Goal: Task Accomplishment & Management: Manage account settings

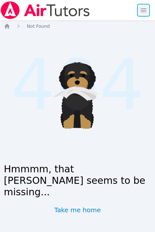
click at [144, 12] on span "button" at bounding box center [143, 10] width 14 height 14
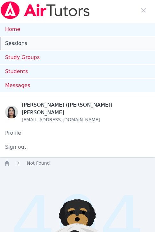
click at [20, 44] on link "Sessions" at bounding box center [77, 43] width 155 height 13
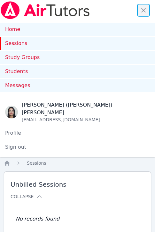
click at [145, 11] on span "button" at bounding box center [143, 10] width 14 height 14
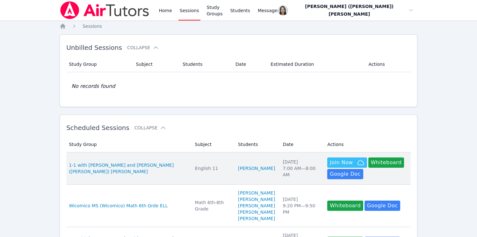
scroll to position [1, 0]
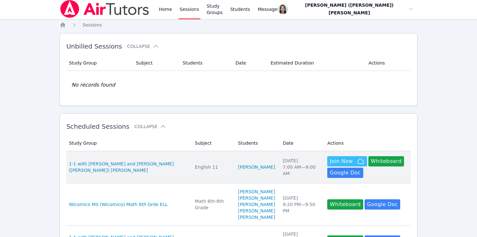
click at [159, 154] on td "Students Yukito Wakasugi" at bounding box center [256, 167] width 45 height 32
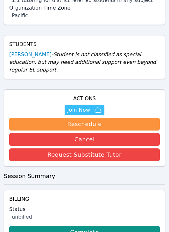
scroll to position [243, 0]
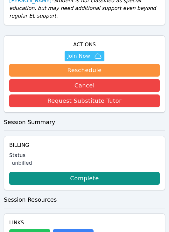
click at [28, 229] on button "Whiteboard" at bounding box center [29, 235] width 41 height 13
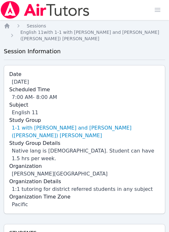
scroll to position [0, 0]
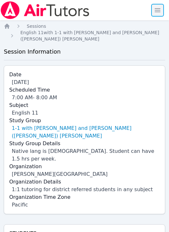
click at [159, 10] on span "button" at bounding box center [158, 10] width 14 height 14
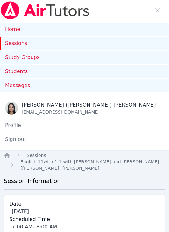
click at [13, 44] on link "Sessions" at bounding box center [84, 43] width 169 height 13
click at [154, 11] on span "button" at bounding box center [158, 10] width 14 height 14
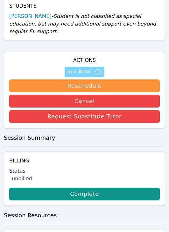
scroll to position [229, 0]
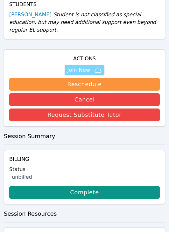
click at [84, 66] on span "Join Now" at bounding box center [78, 70] width 23 height 8
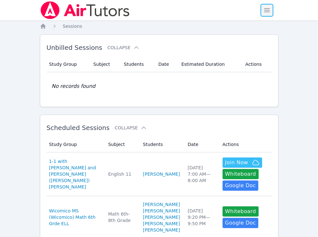
click at [169, 7] on span "button" at bounding box center [267, 10] width 14 height 14
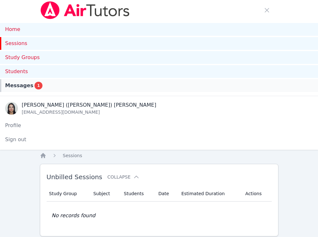
click at [26, 83] on span "Messages" at bounding box center [19, 86] width 28 height 8
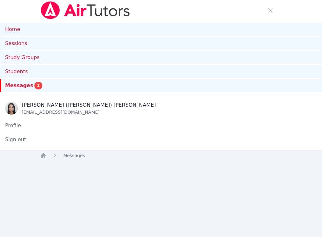
click at [21, 82] on span "Messages" at bounding box center [19, 86] width 28 height 8
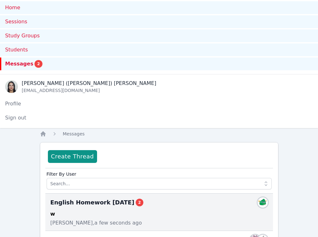
scroll to position [94, 0]
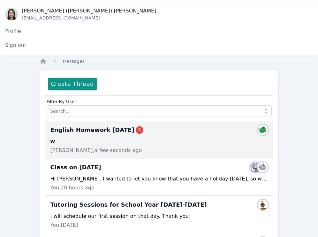
click at [149, 135] on div "English Homework 3/28/25 2 Members w Yukito Wakasugi, a few seconds ago" at bounding box center [158, 139] width 227 height 37
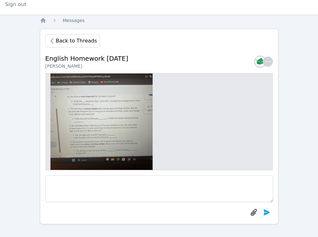
scroll to position [-193, 0]
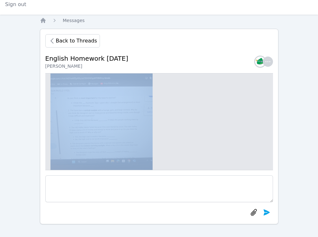
click at [71, 43] on span "Back to Threads" at bounding box center [76, 41] width 41 height 8
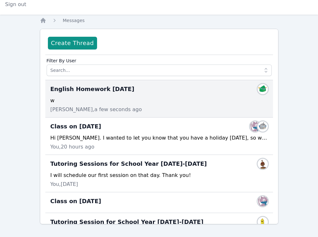
click at [117, 98] on div "w" at bounding box center [158, 101] width 217 height 8
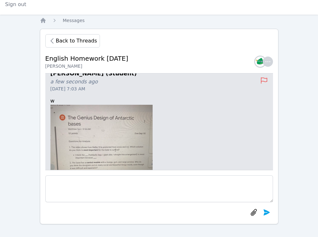
click at [98, 130] on img at bounding box center [101, 156] width 102 height 102
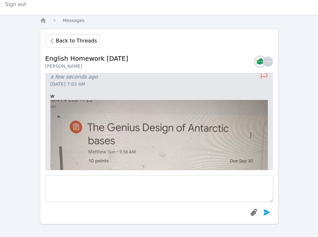
scroll to position [-78, 0]
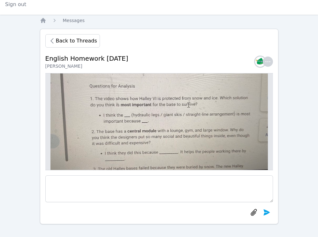
click at [169, 51] on div "English Homework 3/28/25 Yukito Wakasugi Members" at bounding box center [158, 61] width 227 height 23
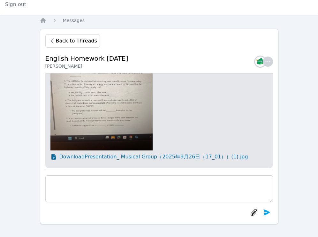
scroll to position [0, 0]
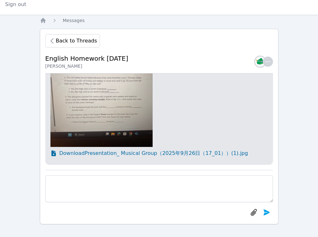
click at [102, 121] on img at bounding box center [101, 96] width 102 height 102
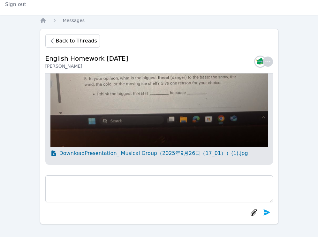
click at [112, 116] on img at bounding box center [158, 38] width 217 height 217
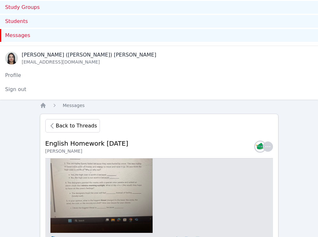
scroll to position [-1, 0]
click at [129, 176] on img at bounding box center [101, 182] width 102 height 102
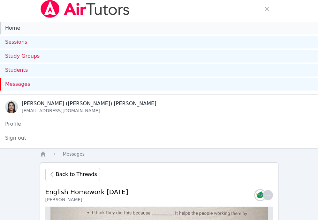
scroll to position [0, 0]
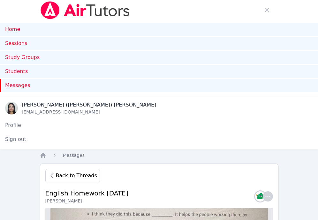
click at [25, 85] on span "Messages" at bounding box center [17, 86] width 25 height 8
click at [72, 177] on span "Back to Threads" at bounding box center [76, 176] width 41 height 8
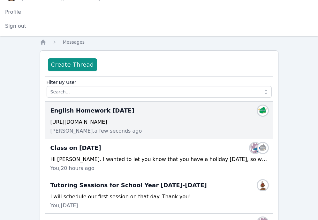
click at [169, 113] on div "English Homework 3/28/25 Members" at bounding box center [158, 111] width 217 height 10
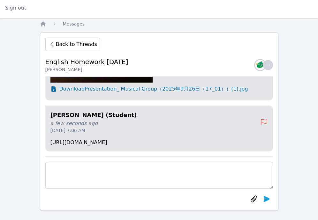
scroll to position [132, 0]
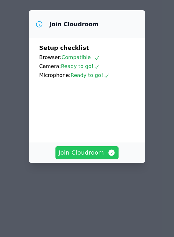
click at [93, 157] on span "Join Cloudroom" at bounding box center [87, 152] width 57 height 9
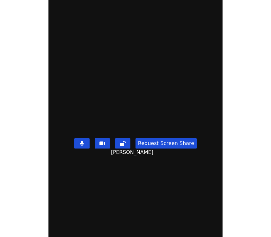
scroll to position [3, 0]
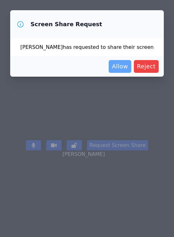
click at [121, 67] on span "Allow" at bounding box center [120, 66] width 16 height 9
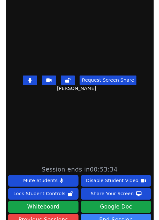
scroll to position [122, 0]
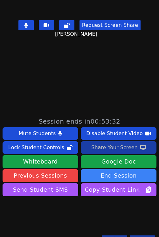
click at [110, 150] on div "Share Your Screen" at bounding box center [114, 147] width 47 height 10
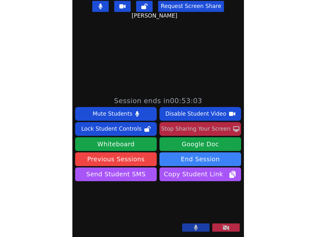
scroll to position [170, 0]
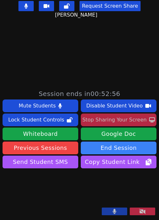
click at [116, 115] on div "Stop Sharing Your Screen" at bounding box center [115, 120] width 64 height 10
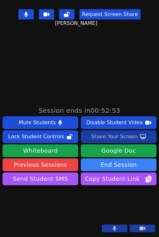
click at [112, 131] on div "Share Your Screen" at bounding box center [114, 136] width 47 height 10
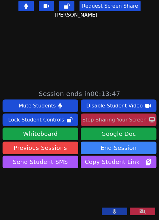
click at [112, 115] on div "Stop Sharing Your Screen" at bounding box center [115, 120] width 64 height 10
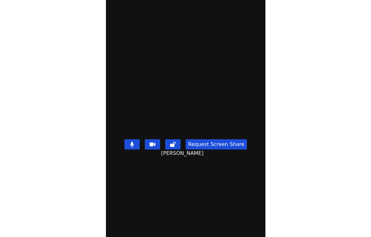
scroll to position [0, 0]
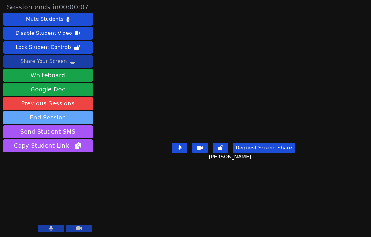
click at [73, 117] on button "End Session" at bounding box center [48, 117] width 91 height 13
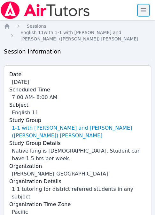
click at [138, 8] on span "button" at bounding box center [143, 10] width 14 height 14
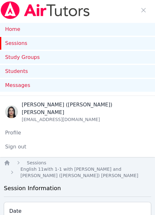
click at [18, 42] on link "Sessions" at bounding box center [77, 43] width 155 height 13
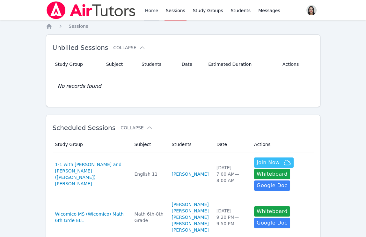
click at [150, 11] on link "Home" at bounding box center [152, 10] width 16 height 20
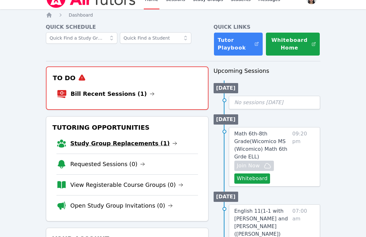
scroll to position [14, 0]
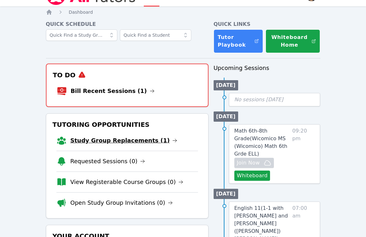
click at [115, 141] on link "Study Group Replacements (1)" at bounding box center [123, 140] width 107 height 9
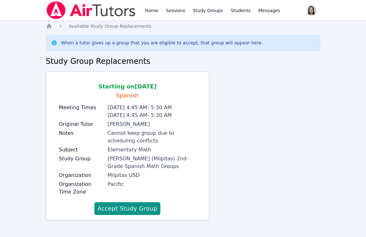
scroll to position [1, 0]
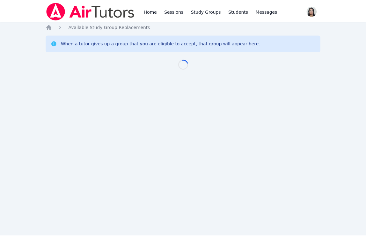
scroll to position [1, 0]
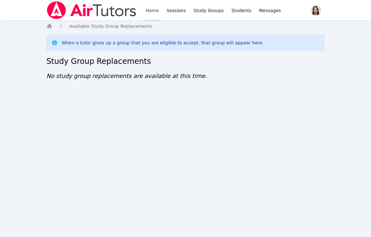
click at [148, 13] on link "Home" at bounding box center [152, 10] width 16 height 20
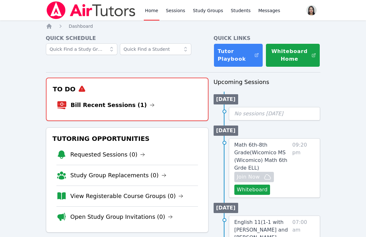
click at [104, 106] on link "Bill Recent Sessions (1)" at bounding box center [113, 104] width 84 height 9
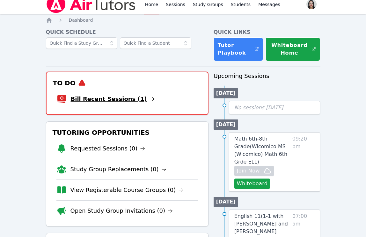
scroll to position [6, 0]
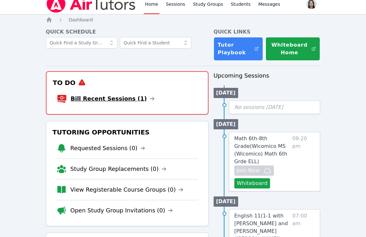
click at [118, 94] on link "Bill Recent Sessions (1)" at bounding box center [113, 98] width 84 height 9
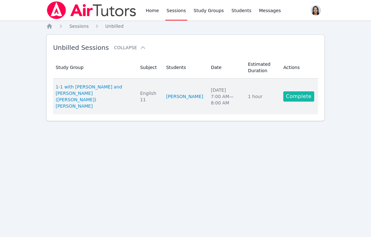
click at [297, 93] on link "Complete" at bounding box center [298, 96] width 31 height 10
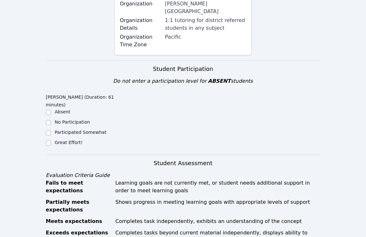
click at [61, 140] on label "Great Effort!" at bounding box center [69, 142] width 28 height 5
click at [51, 140] on input "Great Effort!" at bounding box center [48, 142] width 5 height 5
checkbox input "true"
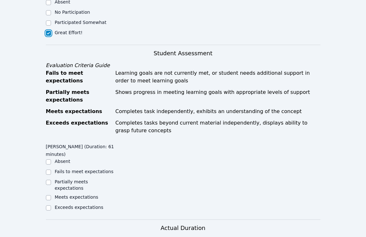
scroll to position [412, 0]
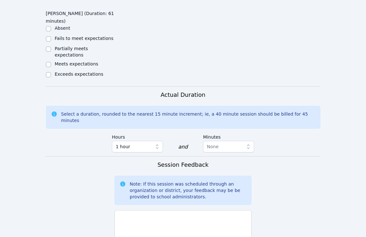
click at [78, 61] on label "Meets expectations" at bounding box center [77, 63] width 44 height 5
click at [51, 62] on input "Meets expectations" at bounding box center [48, 64] width 5 height 5
checkbox input "true"
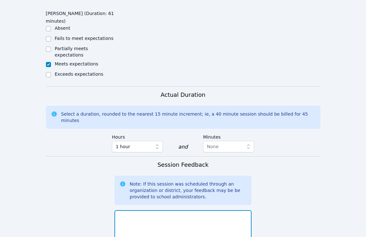
click at [165, 210] on textarea at bounding box center [182, 227] width 137 height 34
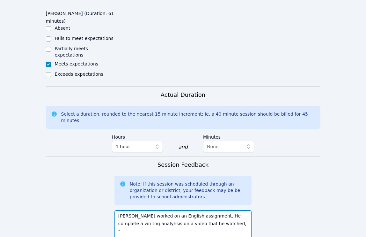
paste textarea "The Genius Design of Antarctic Bases"
click at [227, 210] on textarea "[PERSON_NAME] worked on an English assignment. He complete a wriitng analyhsis …" at bounding box center [182, 227] width 137 height 34
click at [126, 210] on textarea "[PERSON_NAME] worked on an English assignment. He completed a wriitng analyhsis…" at bounding box center [182, 227] width 137 height 34
click at [125, 210] on textarea "[PERSON_NAME] worked on an English assignment. He completed a wriitng analyhsis…" at bounding box center [182, 227] width 137 height 34
click at [127, 210] on textarea "[PERSON_NAME] worked on an English assignment. He completed a wriitng analyhsis…" at bounding box center [182, 227] width 137 height 34
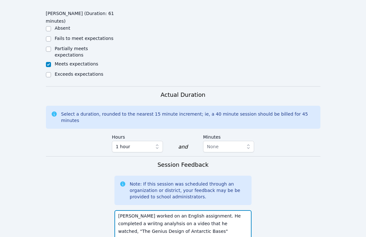
click at [127, 210] on textarea "[PERSON_NAME] worked on an English assignment. He completed a wriitng analyhsis…" at bounding box center [182, 227] width 137 height 34
click at [143, 210] on textarea "[PERSON_NAME] worked on an English assignment. He completed a writing analyhsis…" at bounding box center [182, 227] width 137 height 34
click at [193, 210] on textarea "[PERSON_NAME] worked on an English assignment. He completed a writing analysis …" at bounding box center [182, 227] width 137 height 34
click at [195, 210] on textarea "[PERSON_NAME] worked on an English assignment. He completed a writing analysis …" at bounding box center [182, 227] width 137 height 34
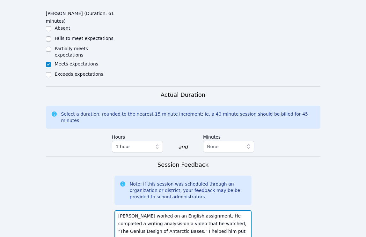
scroll to position [4, 0]
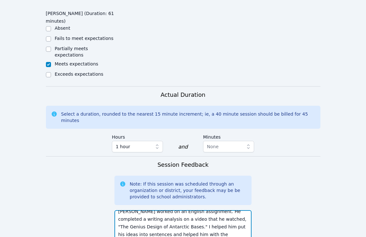
click at [229, 210] on textarea "[PERSON_NAME] worked on an English assignment. He completed a writing analysis …" at bounding box center [182, 227] width 137 height 34
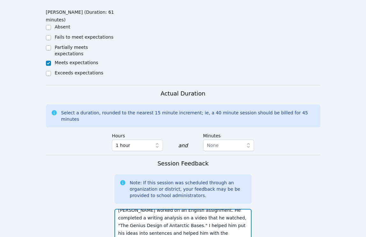
drag, startPoint x: 233, startPoint y: 178, endPoint x: 234, endPoint y: 182, distance: 4.3
click at [234, 208] on textarea "[PERSON_NAME] worked on an English assignment. He completed a writing analysis …" at bounding box center [182, 225] width 137 height 34
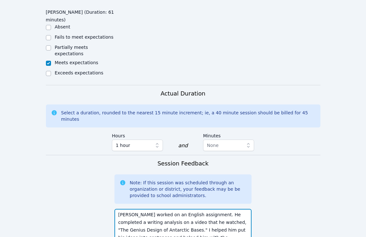
scroll to position [4, 0]
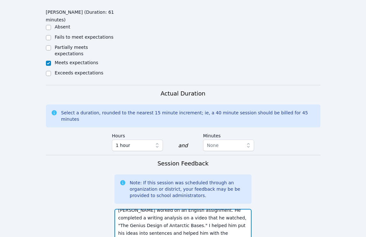
drag, startPoint x: 214, startPoint y: 178, endPoint x: 219, endPoint y: 183, distance: 7.4
click at [219, 208] on textarea "[PERSON_NAME] worked on an English assignment. He completed a writing analysis …" at bounding box center [182, 225] width 137 height 34
drag, startPoint x: 214, startPoint y: 177, endPoint x: 219, endPoint y: 182, distance: 7.4
click at [219, 208] on textarea "[PERSON_NAME] worked on an English assignment. He completed a writing analysis …" at bounding box center [182, 225] width 137 height 34
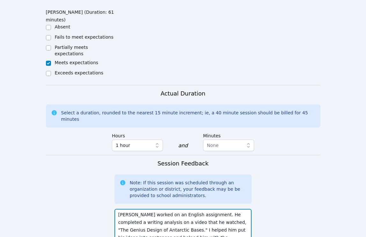
scroll to position [412, 0]
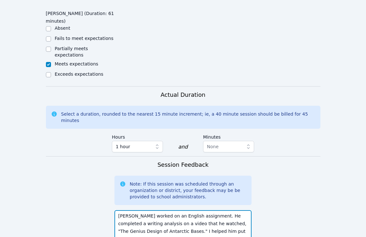
click at [195, 210] on textarea "[PERSON_NAME] worked on an English assignment. He completed a writing analysis …" at bounding box center [182, 227] width 137 height 34
click at [194, 210] on textarea "[PERSON_NAME] worked on an English assignment. He completed a writing analysis …" at bounding box center [182, 227] width 137 height 34
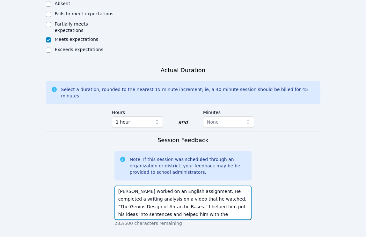
scroll to position [491, 0]
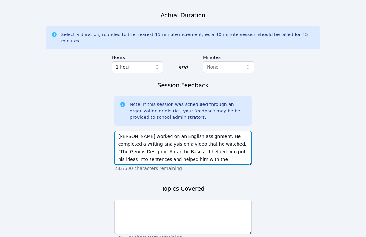
type textarea "[PERSON_NAME] worked on an English assignment. He completed a writing analysis …"
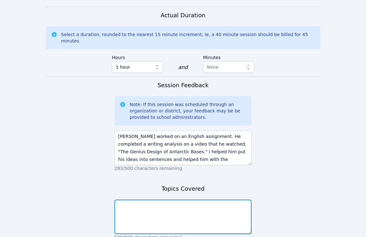
click at [190, 199] on textarea at bounding box center [182, 216] width 137 height 34
paste textarea "[PERSON_NAME] worked on an English assignment. He completed a writing analysis …"
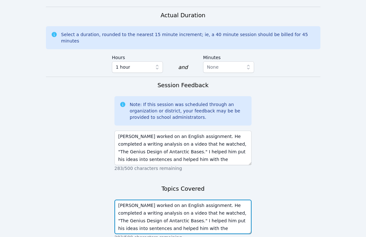
type textarea "[PERSON_NAME] worked on an English assignment. He completed a writing analysis …"
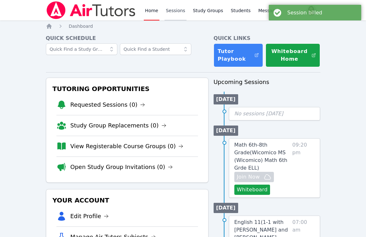
click at [176, 14] on link "Sessions" at bounding box center [176, 10] width 22 height 20
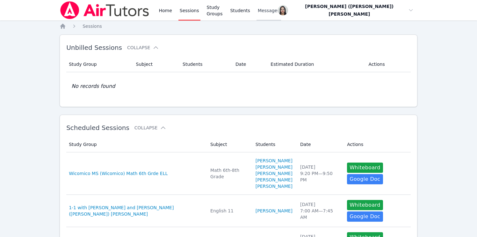
click at [279, 11] on span "Messages" at bounding box center [269, 10] width 22 height 6
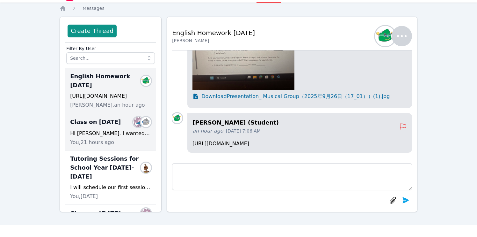
click at [81, 126] on span "Class on [DATE]" at bounding box center [95, 121] width 51 height 9
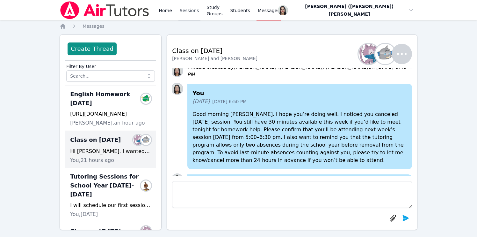
click at [183, 11] on link "Sessions" at bounding box center [190, 10] width 22 height 20
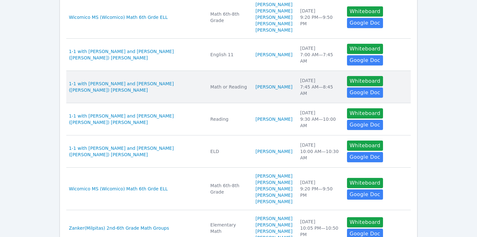
scroll to position [157, 0]
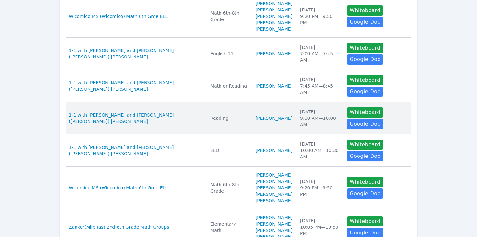
click at [226, 134] on td "Subject Reading" at bounding box center [229, 118] width 45 height 32
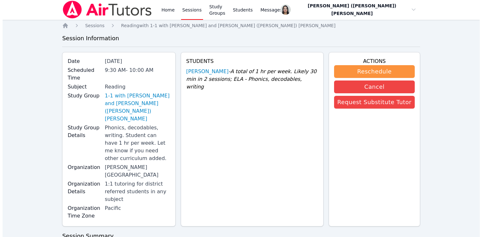
scroll to position [1, 0]
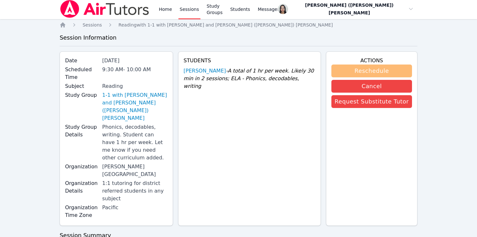
click at [367, 66] on button "Reschedule" at bounding box center [372, 70] width 81 height 13
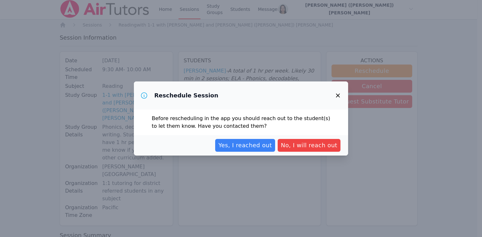
click at [251, 142] on span "Yes, I reached out" at bounding box center [245, 145] width 54 height 9
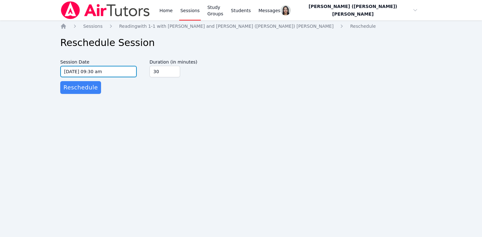
click at [109, 75] on input "[DATE] 09:30 am" at bounding box center [98, 71] width 77 height 11
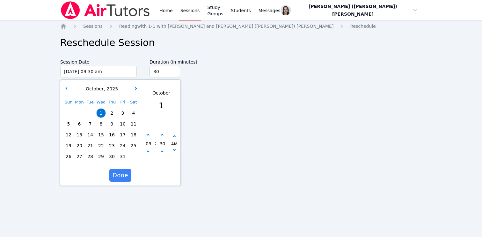
click at [113, 113] on span "2" at bounding box center [111, 112] width 9 height 9
click at [162, 135] on icon "button" at bounding box center [162, 135] width 3 height 3
type input "[DATE] 09:35 am"
type input "35"
click at [162, 135] on icon "button" at bounding box center [162, 135] width 3 height 3
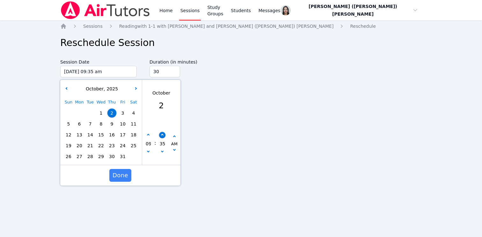
type input "[DATE] 09:40 am"
type input "40"
click at [162, 135] on icon "button" at bounding box center [162, 135] width 3 height 3
type input "[DATE] 09:45 am"
type input "45"
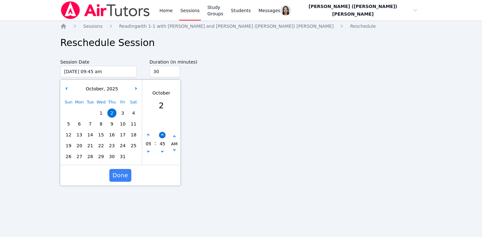
click at [162, 135] on icon "button" at bounding box center [162, 135] width 3 height 3
type input "[DATE] 09:50 am"
type input "50"
click at [161, 152] on icon "button" at bounding box center [162, 151] width 3 height 3
type input "[DATE] 09:45 am"
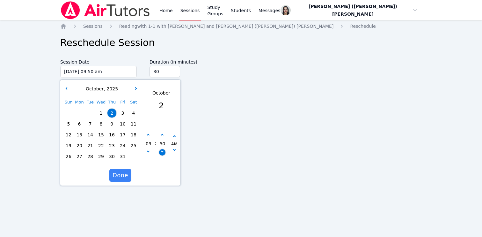
type input "45"
click at [123, 172] on span "Done" at bounding box center [121, 175] width 16 height 9
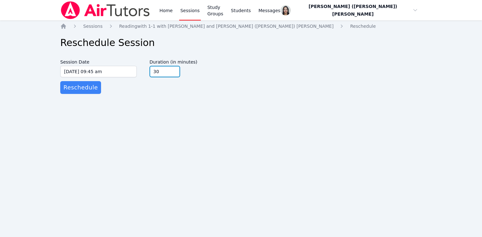
click at [163, 74] on input "30" at bounding box center [165, 71] width 31 height 11
click at [175, 70] on input "45" at bounding box center [165, 71] width 31 height 11
type input "60"
click at [175, 70] on input "60" at bounding box center [165, 71] width 31 height 11
click at [161, 96] on div "Home Sessions Reading with 1-1 with [PERSON_NAME] and [PERSON_NAME] ([PERSON_NA…" at bounding box center [241, 65] width 362 height 84
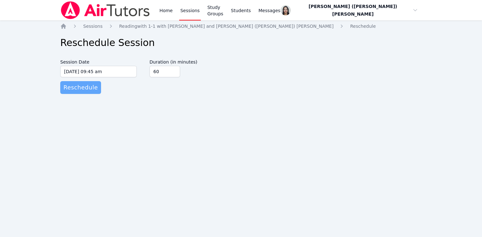
click at [87, 89] on span "Reschedule" at bounding box center [80, 87] width 34 height 9
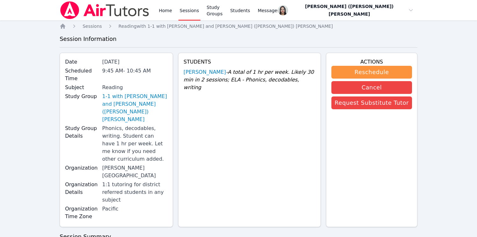
click at [193, 13] on link "Sessions" at bounding box center [190, 10] width 22 height 20
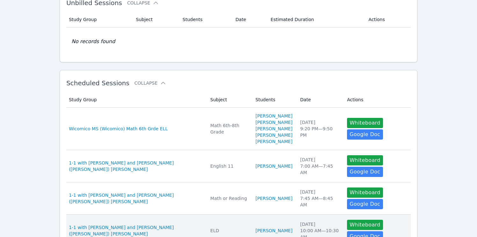
scroll to position [196, 0]
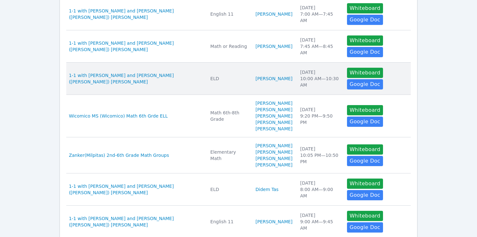
click at [277, 94] on td "Students [PERSON_NAME]" at bounding box center [274, 78] width 45 height 32
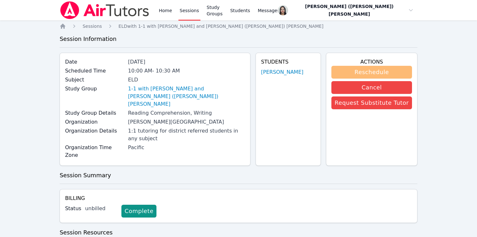
click at [370, 70] on button "Reschedule" at bounding box center [372, 72] width 81 height 13
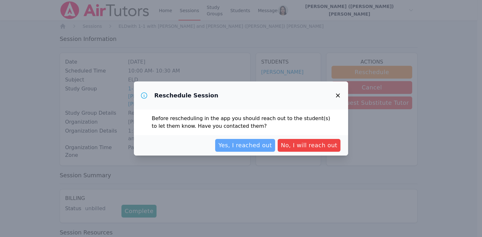
click at [242, 144] on span "Yes, I reached out" at bounding box center [245, 145] width 54 height 9
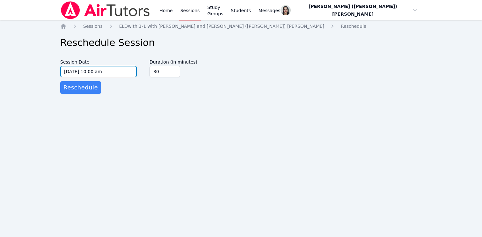
click at [116, 71] on input "[DATE] 10:00 am" at bounding box center [98, 71] width 77 height 11
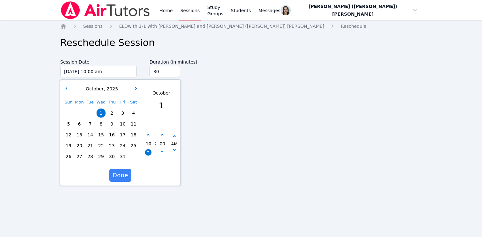
click at [149, 152] on button "button" at bounding box center [148, 152] width 6 height 6
type input "[DATE] 09:00 am"
type input "09"
click at [159, 137] on button "button" at bounding box center [162, 135] width 6 height 6
type input "[DATE] 09:05 am"
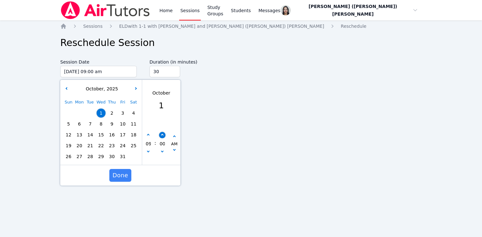
type input "05"
click at [159, 137] on button "button" at bounding box center [162, 135] width 6 height 6
type input "[DATE] 09:10 am"
type input "10"
click at [159, 137] on button "button" at bounding box center [162, 135] width 6 height 6
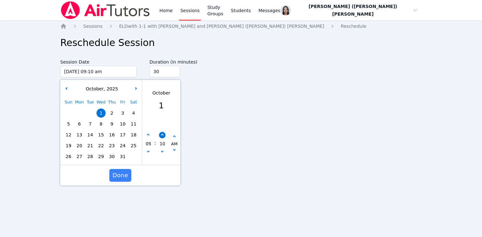
type input "[DATE] 09:15 am"
type input "15"
click at [159, 137] on button "button" at bounding box center [162, 135] width 6 height 6
type input "[DATE] 09:20 am"
type input "20"
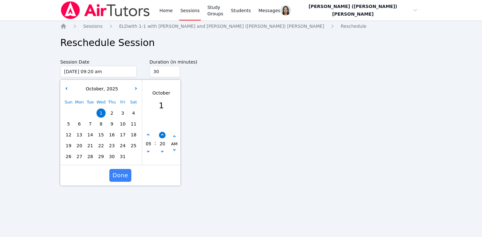
click at [159, 137] on button "button" at bounding box center [162, 135] width 6 height 6
type input "[DATE] 09:25 am"
type input "25"
click at [159, 137] on button "button" at bounding box center [162, 135] width 6 height 6
type input "[DATE] 09:30 am"
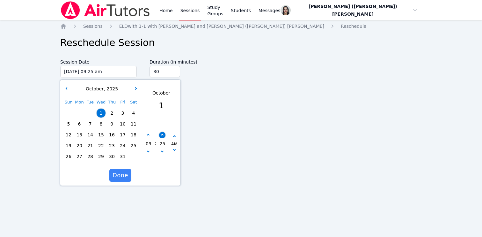
type input "30"
click at [121, 176] on span "Done" at bounding box center [121, 175] width 16 height 9
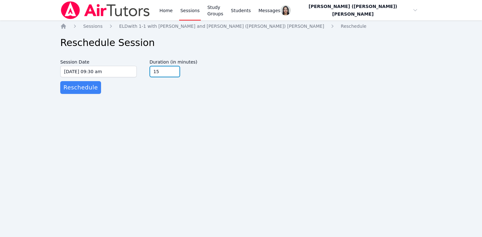
click at [174, 72] on input "15" at bounding box center [165, 71] width 31 height 11
click at [175, 70] on input "30" at bounding box center [165, 71] width 31 height 11
click at [175, 70] on input "45" at bounding box center [165, 71] width 31 height 11
type input "60"
click at [175, 70] on input "60" at bounding box center [165, 71] width 31 height 11
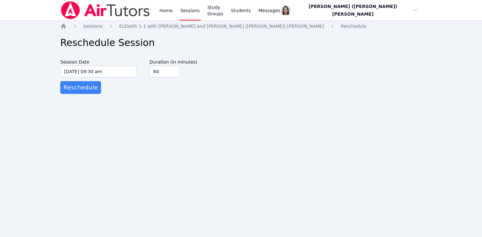
click at [164, 83] on form "Session Date [DATE] 09:30 am [DATE] 9:30 am Duration (in minutes) 60 Reschedule" at bounding box center [241, 75] width 362 height 38
click at [89, 91] on span "Reschedule" at bounding box center [80, 87] width 34 height 9
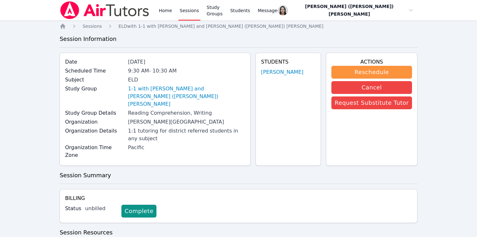
click at [188, 10] on link "Sessions" at bounding box center [190, 10] width 22 height 20
